Goal: Task Accomplishment & Management: Manage account settings

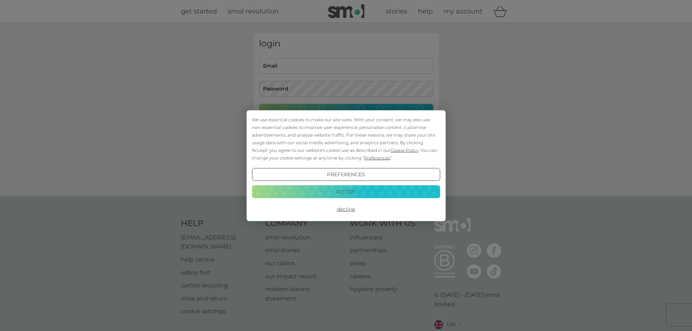
type input "[PERSON_NAME][EMAIL_ADDRESS][DOMAIN_NAME]"
click at [345, 192] on button "Accept" at bounding box center [346, 191] width 188 height 13
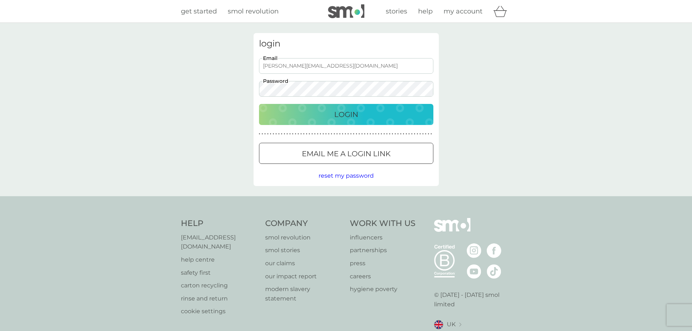
click at [345, 113] on p "Login" at bounding box center [346, 115] width 24 height 12
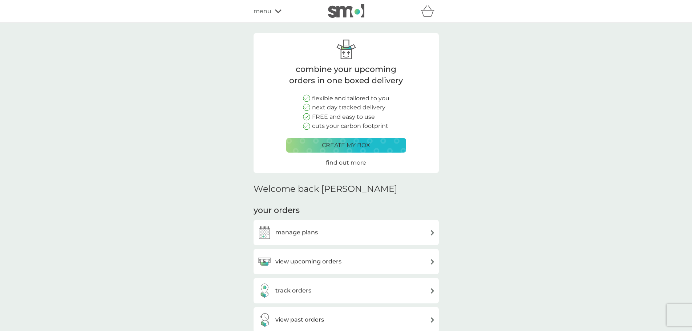
click at [281, 234] on h3 "manage plans" at bounding box center [296, 232] width 43 height 9
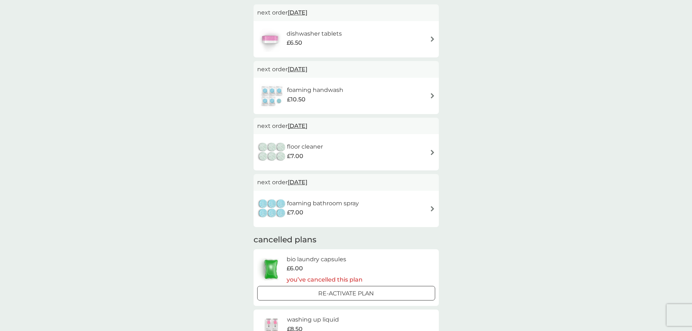
scroll to position [145, 0]
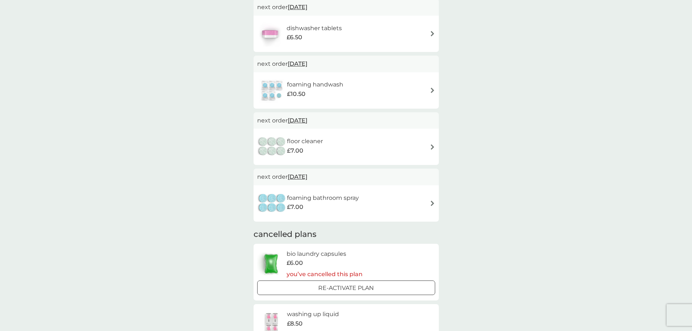
click at [382, 206] on div "foaming bathroom spray £7.00" at bounding box center [346, 203] width 178 height 25
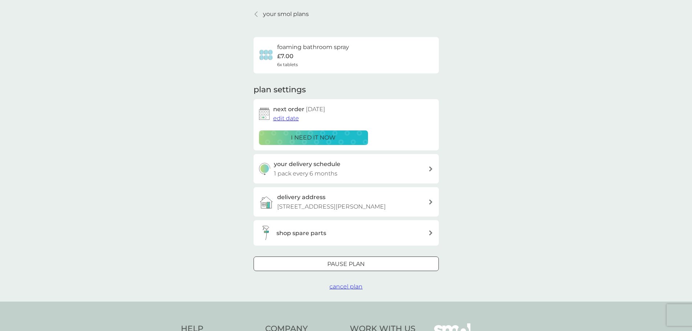
scroll to position [36, 0]
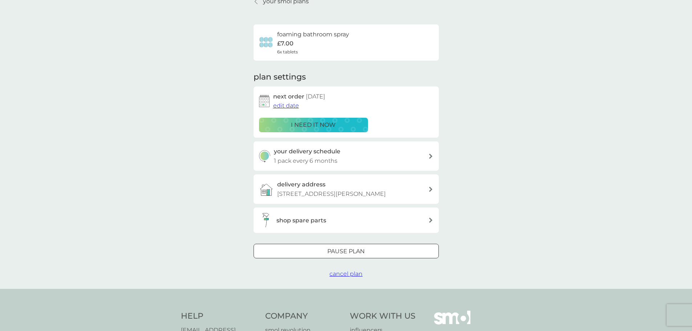
click at [352, 273] on span "cancel plan" at bounding box center [346, 273] width 33 height 7
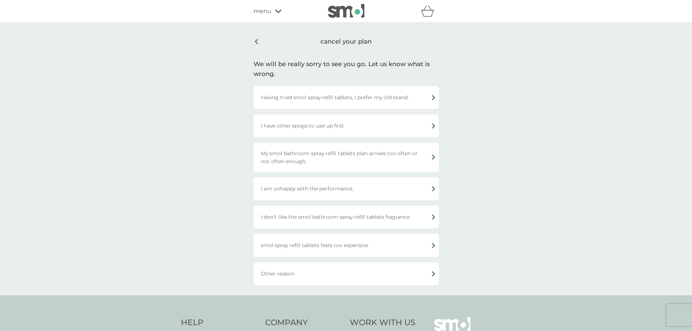
click at [319, 127] on div "I have other sprays to use up first" at bounding box center [346, 125] width 185 height 23
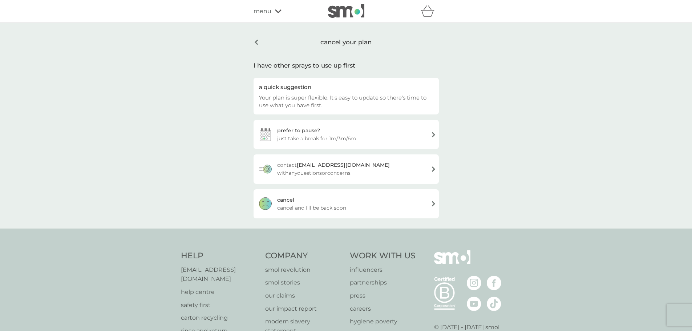
click at [357, 208] on div "[PERSON_NAME] and I'll be back soon" at bounding box center [346, 203] width 185 height 29
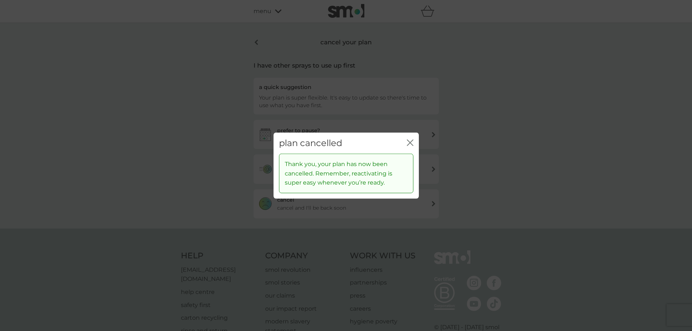
click at [409, 141] on icon "close" at bounding box center [410, 142] width 7 height 7
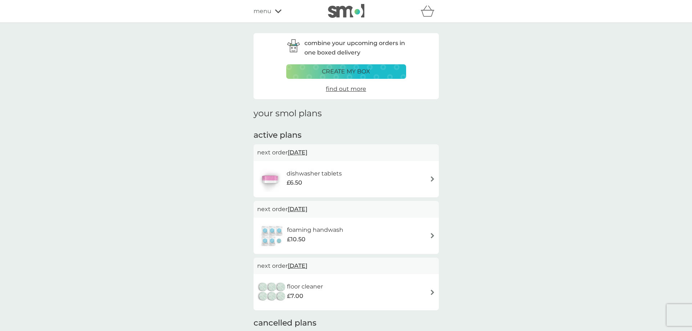
click at [371, 182] on div "dishwasher tablets £6.50" at bounding box center [346, 178] width 178 height 25
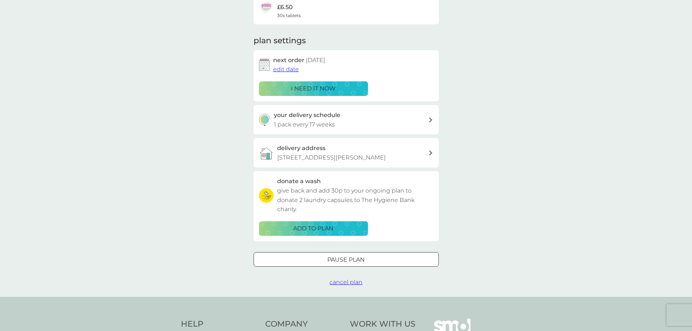
scroll to position [109, 0]
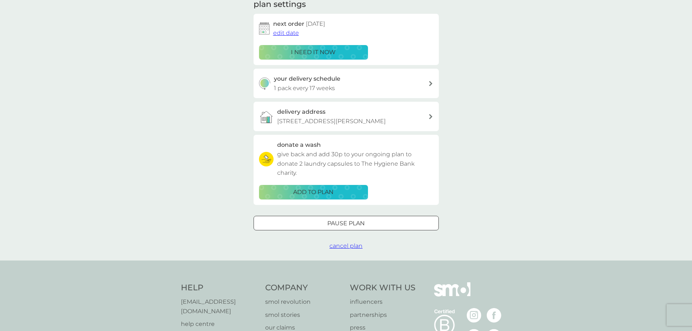
click at [359, 246] on span "cancel plan" at bounding box center [346, 245] width 33 height 7
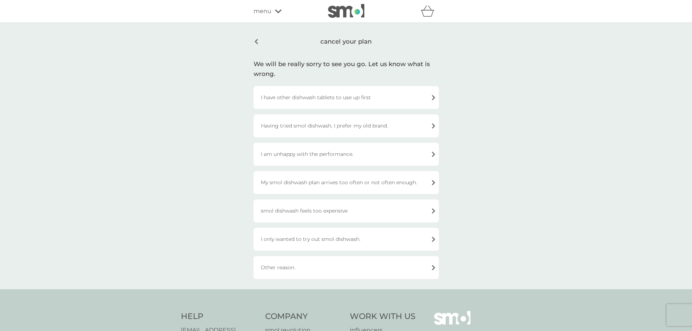
click at [351, 154] on div "I am unhappy with the performance." at bounding box center [346, 154] width 185 height 23
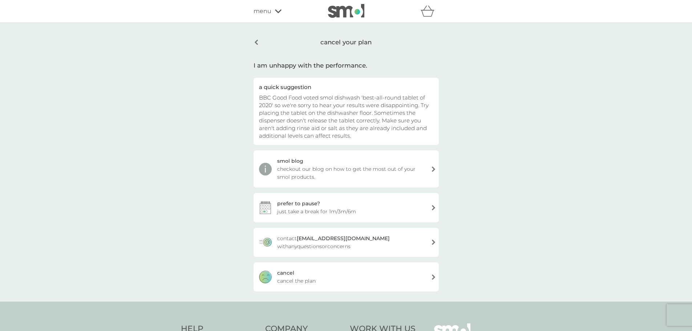
click at [360, 280] on div "cancel cancel the plan" at bounding box center [346, 276] width 185 height 29
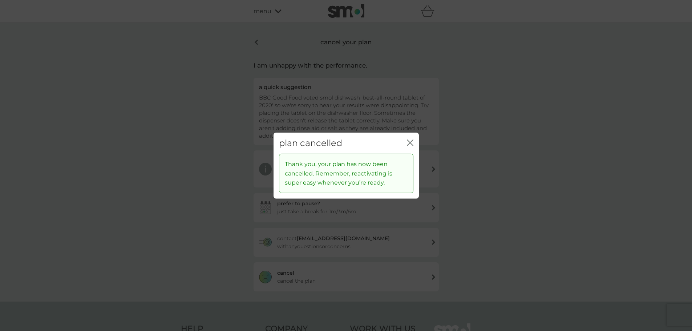
click at [410, 146] on button "close" at bounding box center [410, 143] width 7 height 8
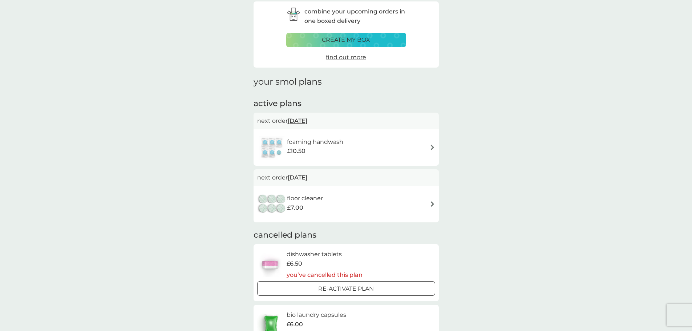
scroll to position [36, 0]
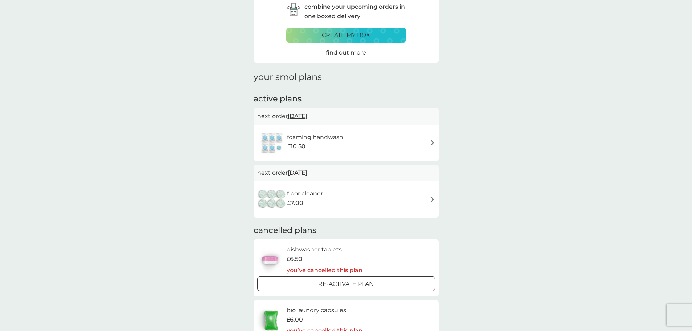
click at [380, 201] on div "floor cleaner £7.00" at bounding box center [346, 199] width 178 height 25
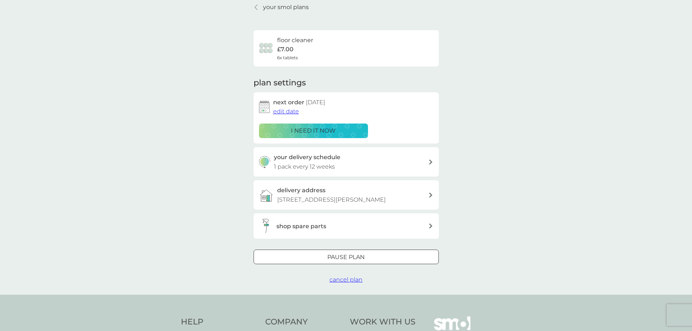
scroll to position [73, 0]
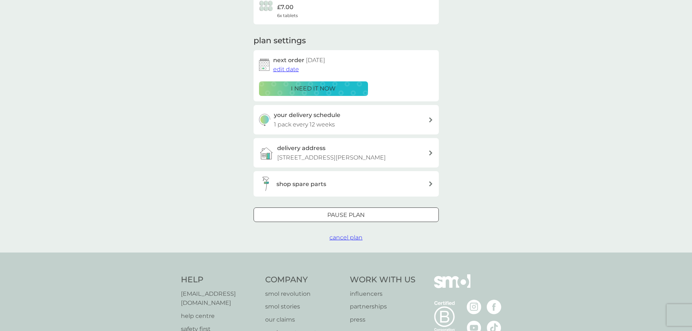
click at [357, 212] on div at bounding box center [346, 216] width 26 height 8
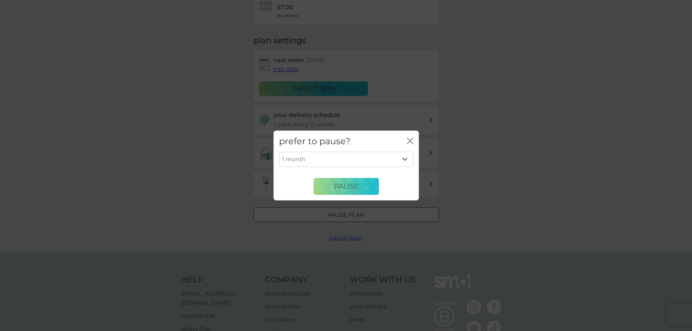
click at [352, 156] on select "1 month 2 months 3 months 4 months 5 months 6 months" at bounding box center [346, 159] width 134 height 15
select select "6"
click at [279, 152] on select "1 month 2 months 3 months 4 months 5 months 6 months" at bounding box center [346, 159] width 134 height 15
click at [349, 187] on span "Pause" at bounding box center [346, 186] width 25 height 9
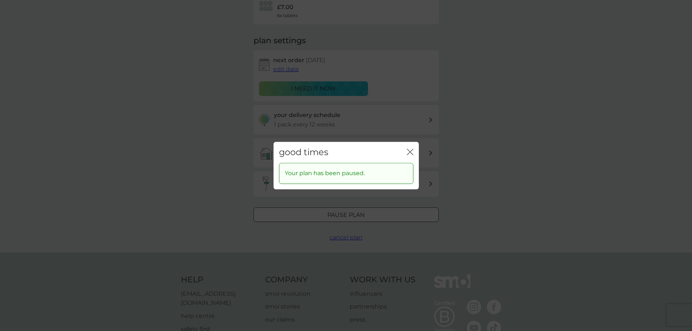
click at [411, 152] on icon "close" at bounding box center [410, 152] width 7 height 7
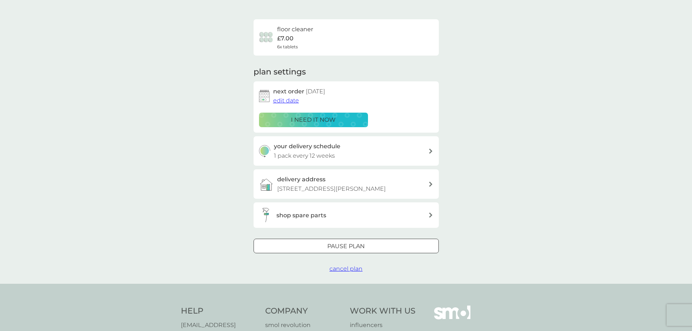
scroll to position [0, 0]
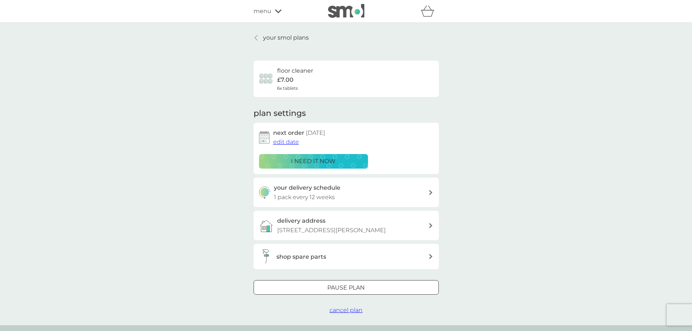
click at [277, 34] on p "your smol plans" at bounding box center [286, 37] width 46 height 9
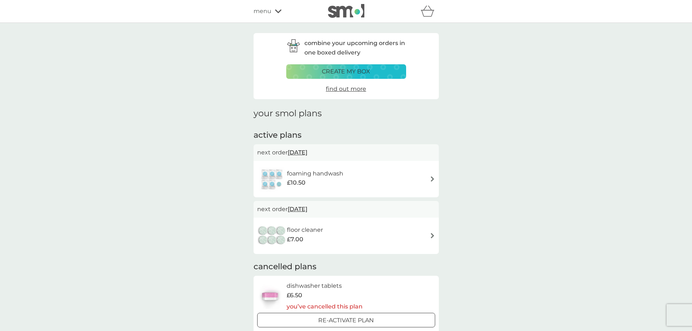
click at [364, 183] on div "foaming handwash £10.50" at bounding box center [346, 178] width 178 height 25
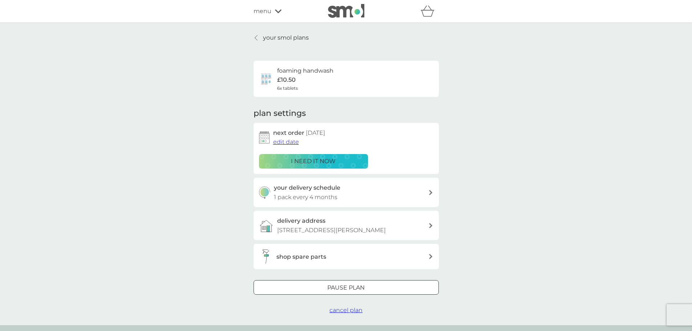
click at [374, 290] on div "Pause plan" at bounding box center [346, 287] width 185 height 9
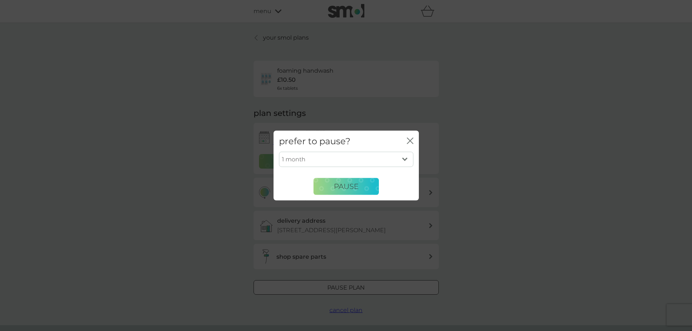
click at [357, 161] on select "1 month 2 months 3 months 4 months 5 months 6 months" at bounding box center [346, 159] width 134 height 15
select select "3"
click at [279, 152] on select "1 month 2 months 3 months 4 months 5 months 6 months" at bounding box center [346, 159] width 134 height 15
click at [356, 190] on span "Pause" at bounding box center [346, 186] width 25 height 9
